Goal: Task Accomplishment & Management: Use online tool/utility

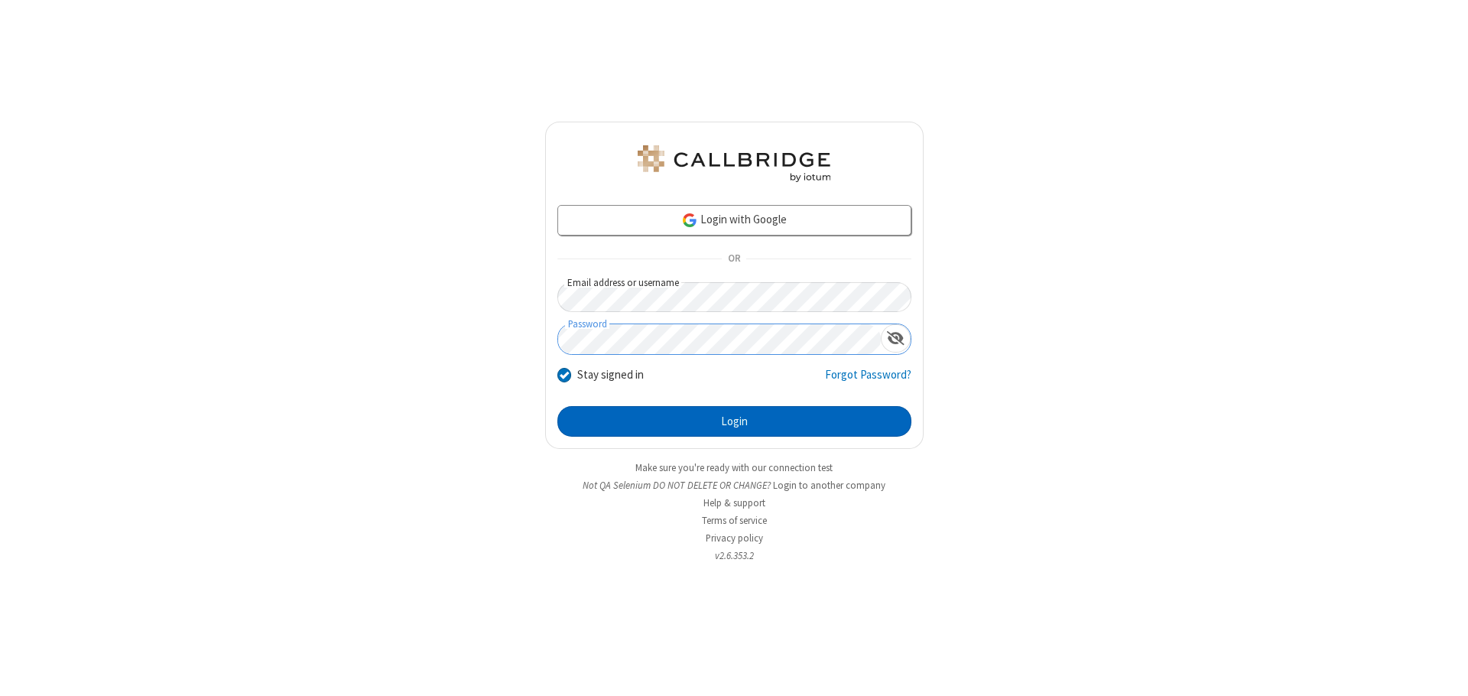
click at [734, 421] on button "Login" at bounding box center [734, 421] width 354 height 31
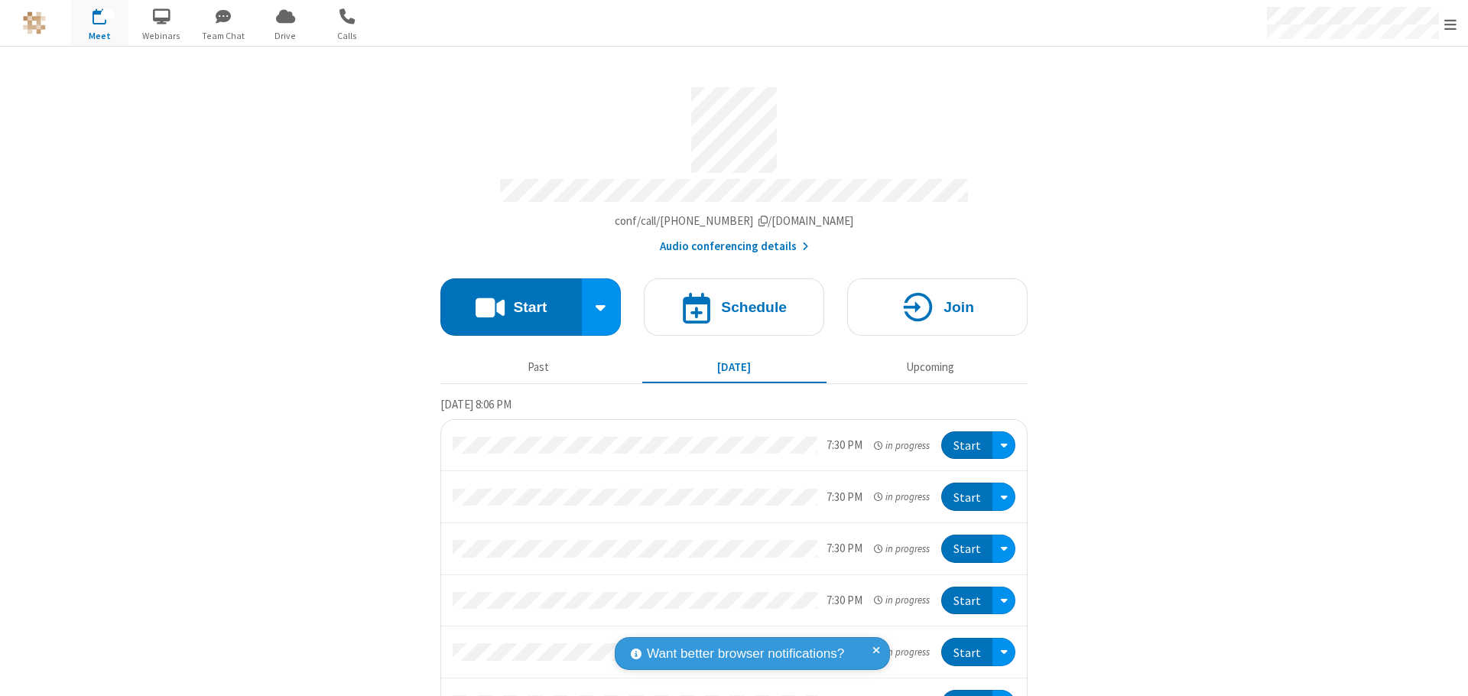
click at [505, 300] on button "Start" at bounding box center [510, 306] width 141 height 57
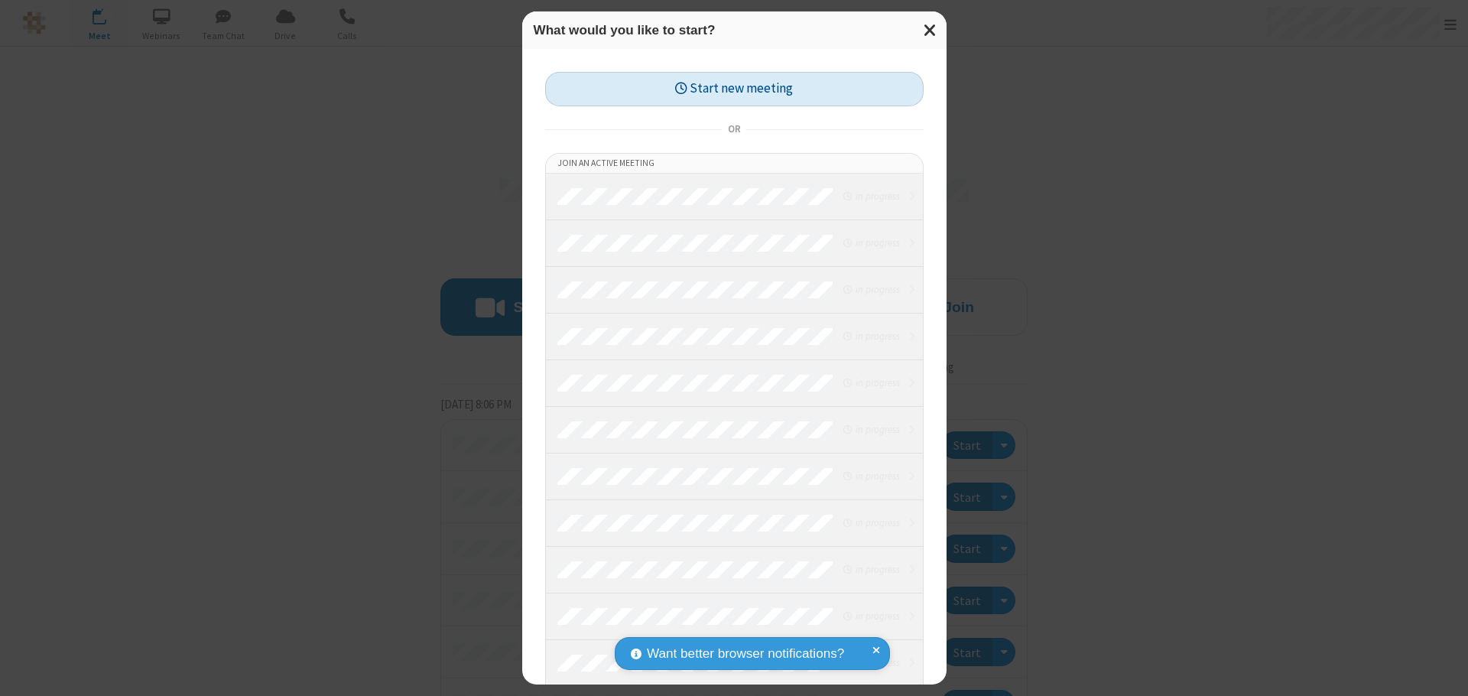
click at [734, 89] on button "Start new meeting" at bounding box center [734, 89] width 378 height 34
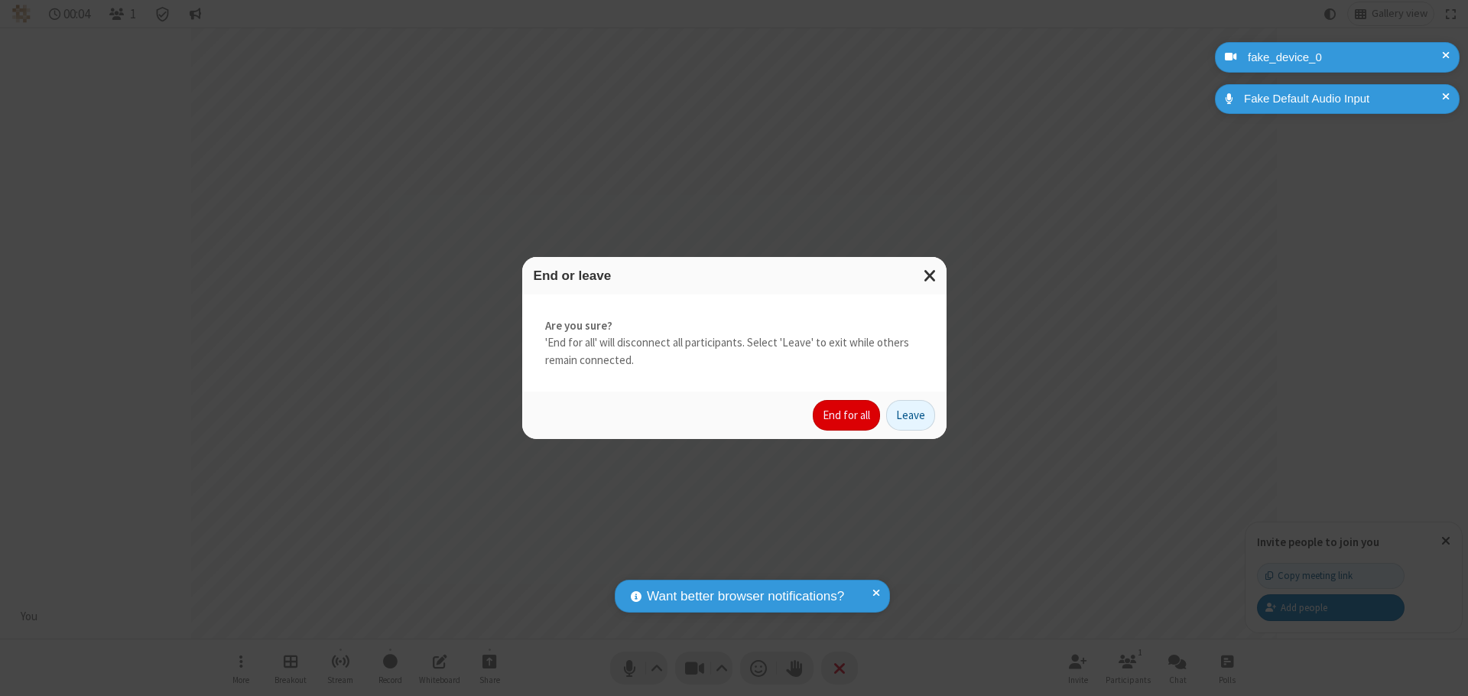
click at [847, 415] on button "End for all" at bounding box center [846, 415] width 67 height 31
